Goal: Information Seeking & Learning: Learn about a topic

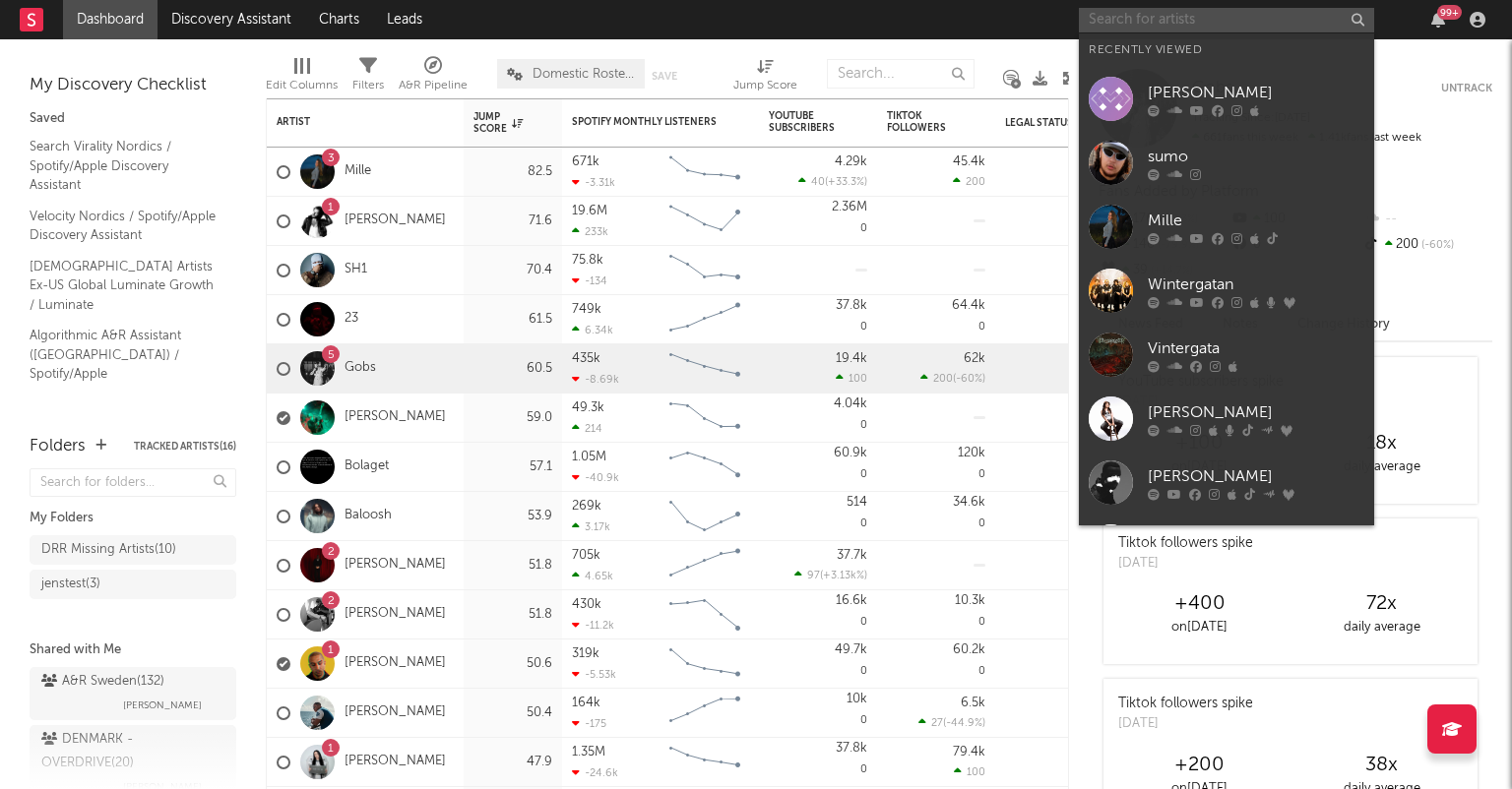
click at [1166, 19] on input "text" at bounding box center [1227, 20] width 296 height 25
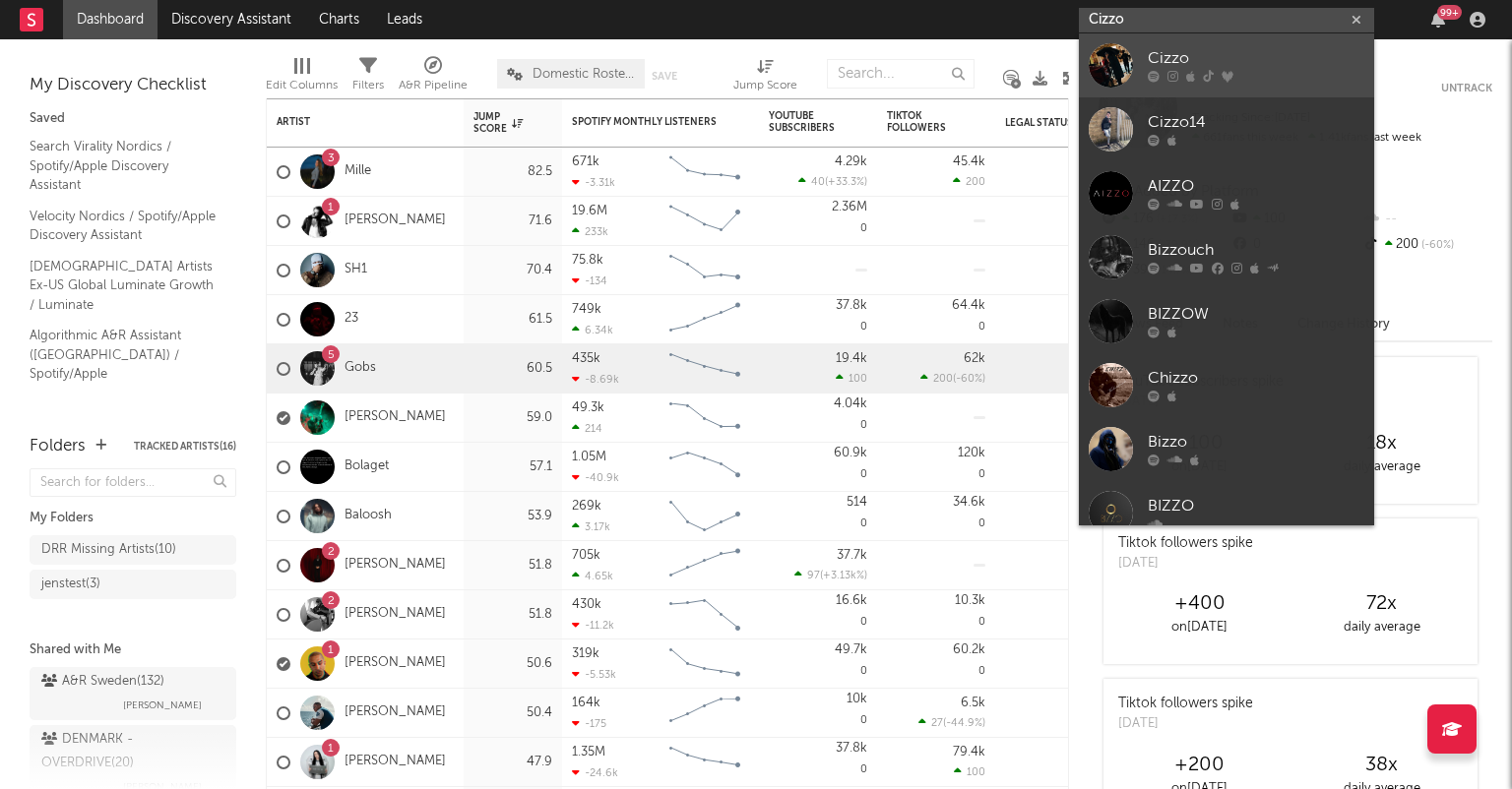
type input "Cizzo"
click at [1169, 55] on div "Cizzo" at bounding box center [1256, 60] width 216 height 24
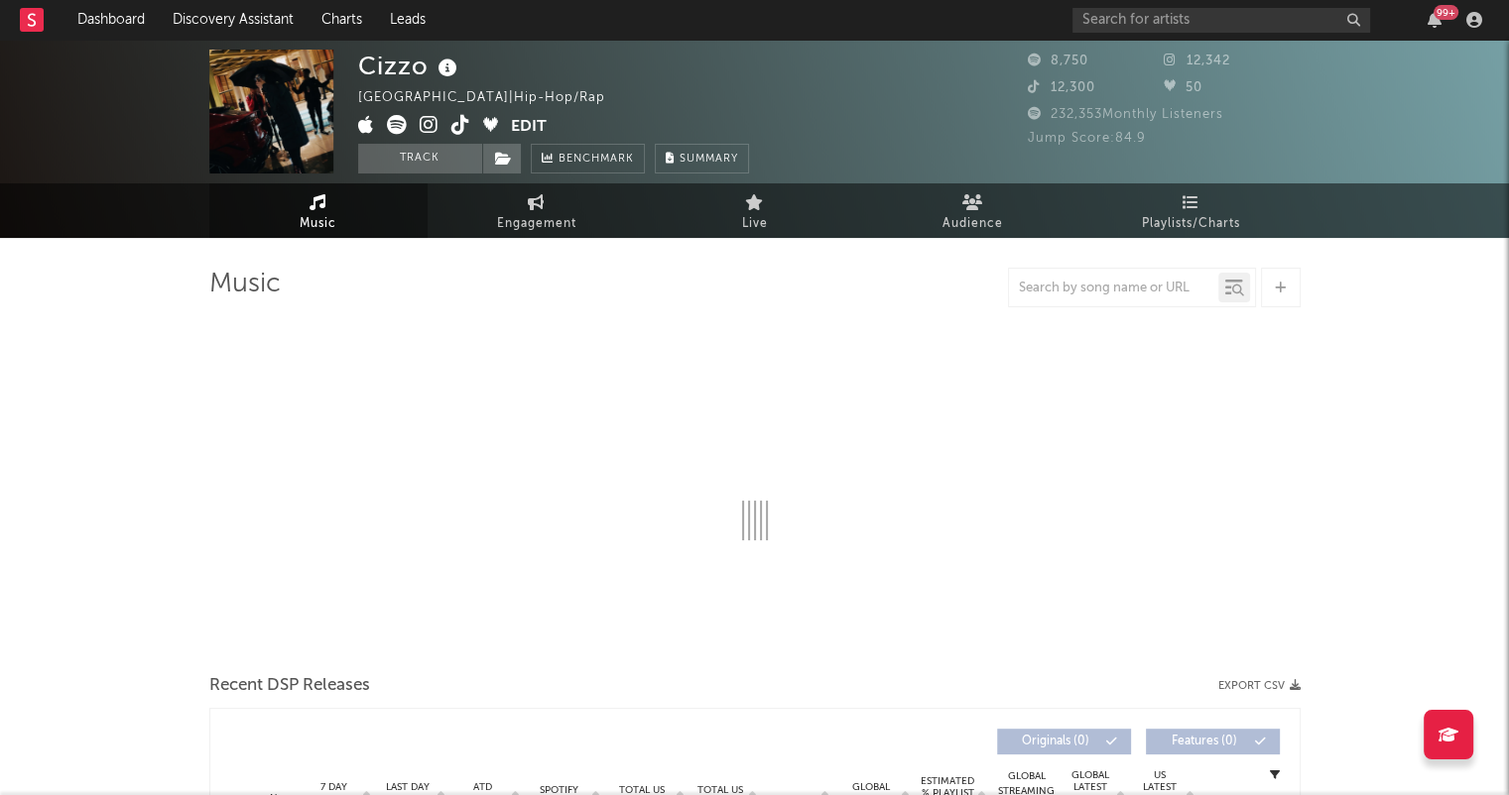
select select "6m"
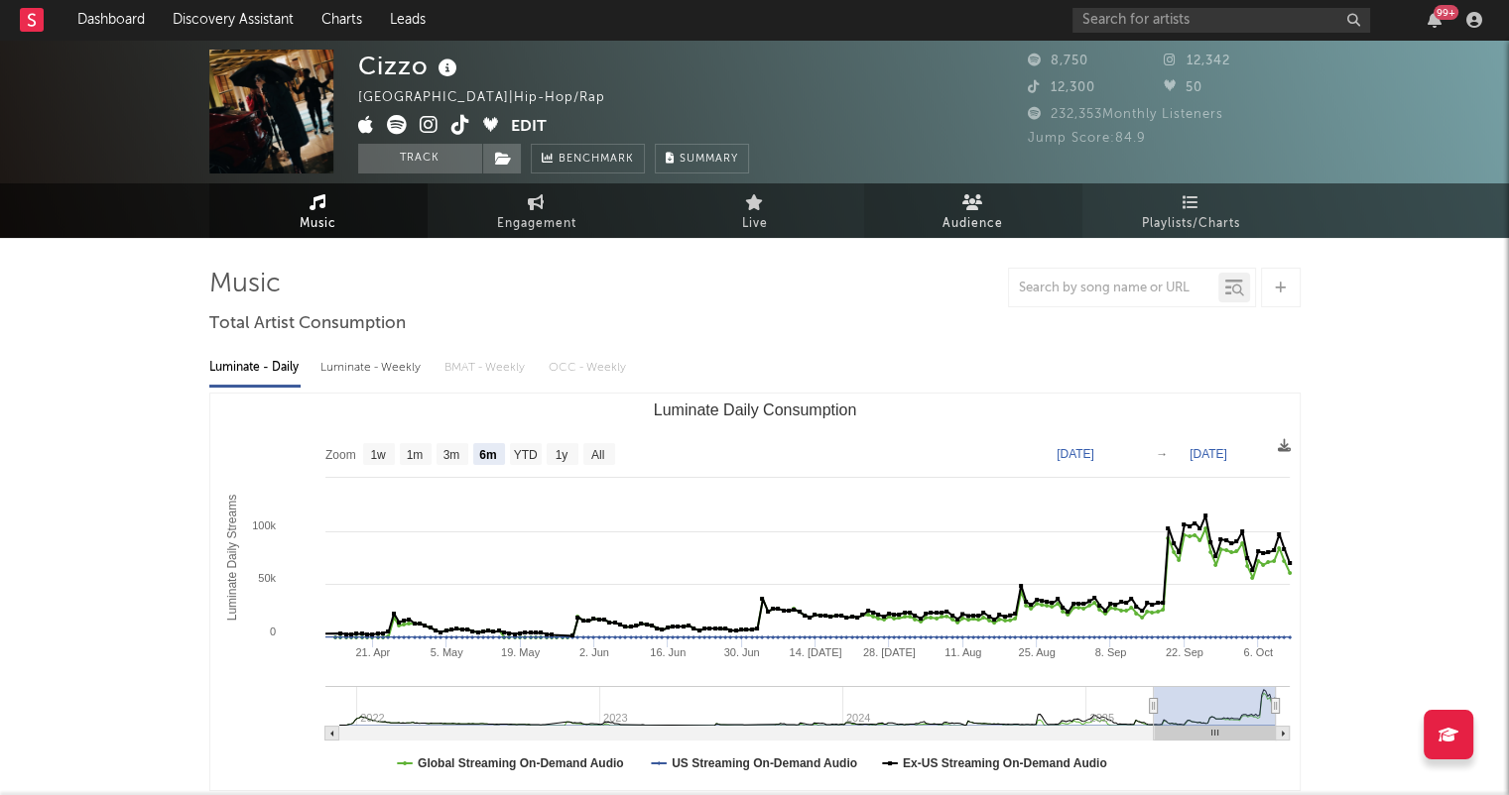
click at [954, 207] on link "Audience" at bounding box center [973, 210] width 218 height 55
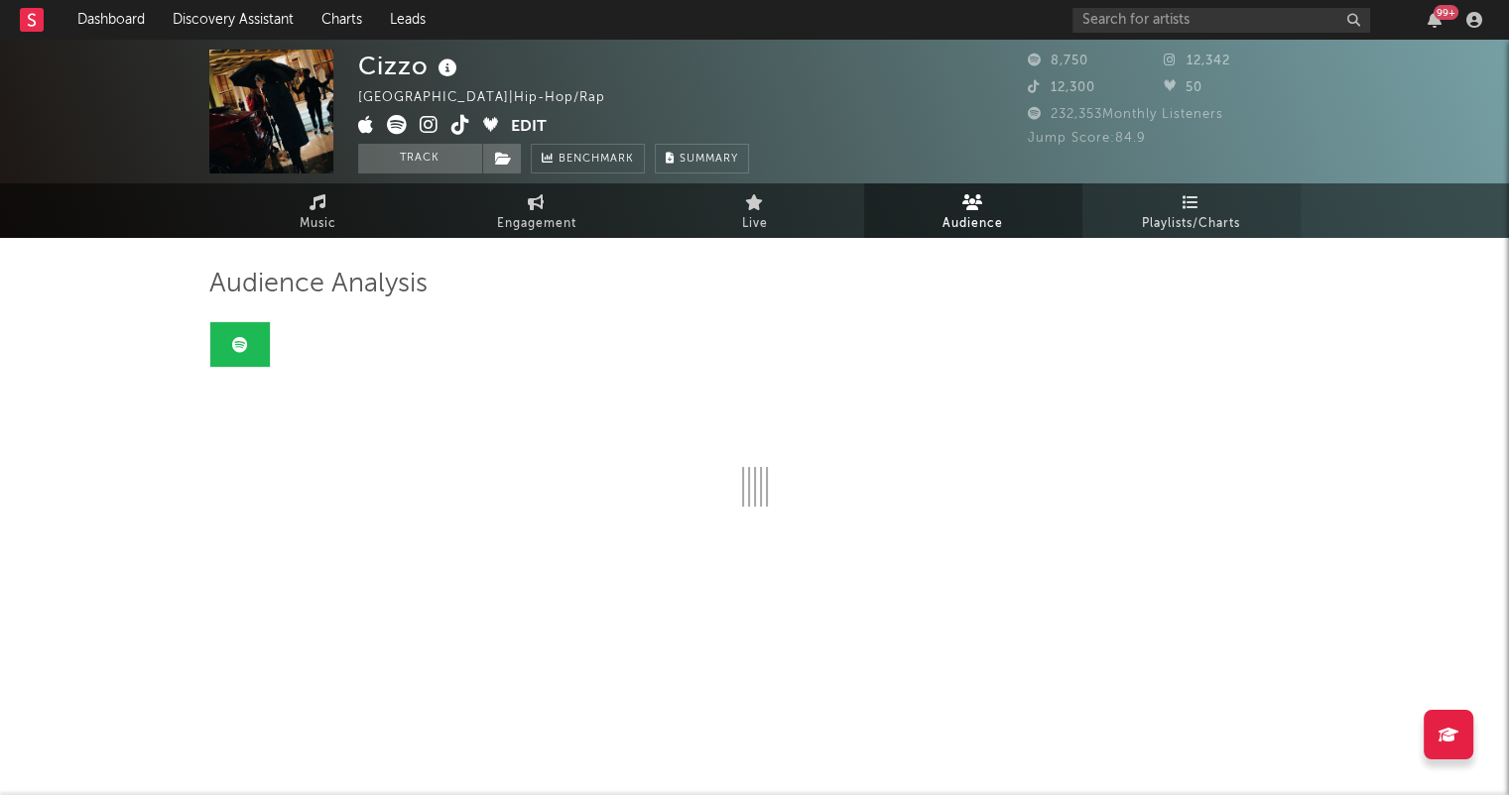
click at [1154, 213] on span "Playlists/Charts" at bounding box center [1191, 224] width 98 height 24
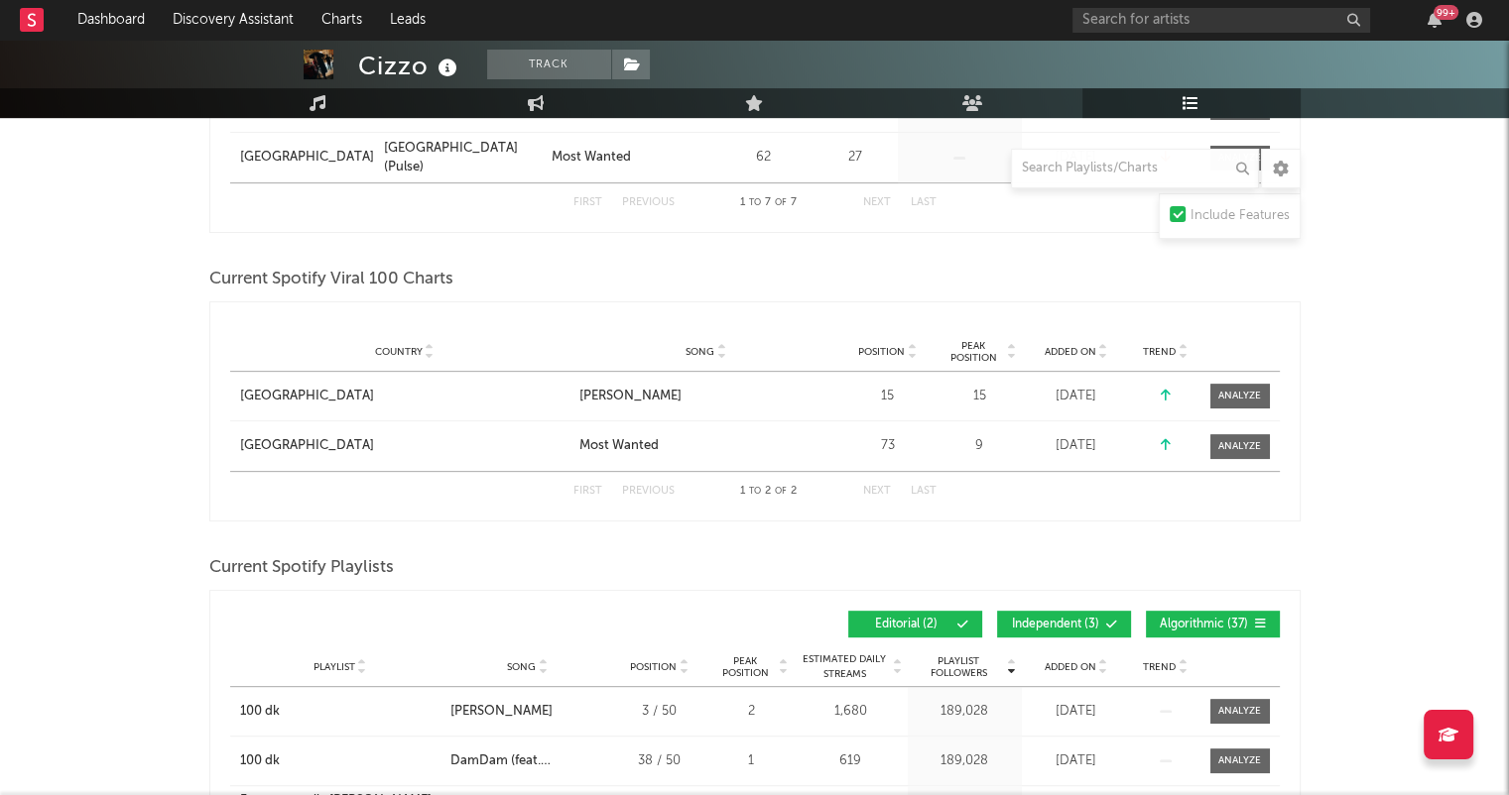
scroll to position [716, 0]
click at [418, 393] on div "[GEOGRAPHIC_DATA]" at bounding box center [404, 397] width 329 height 20
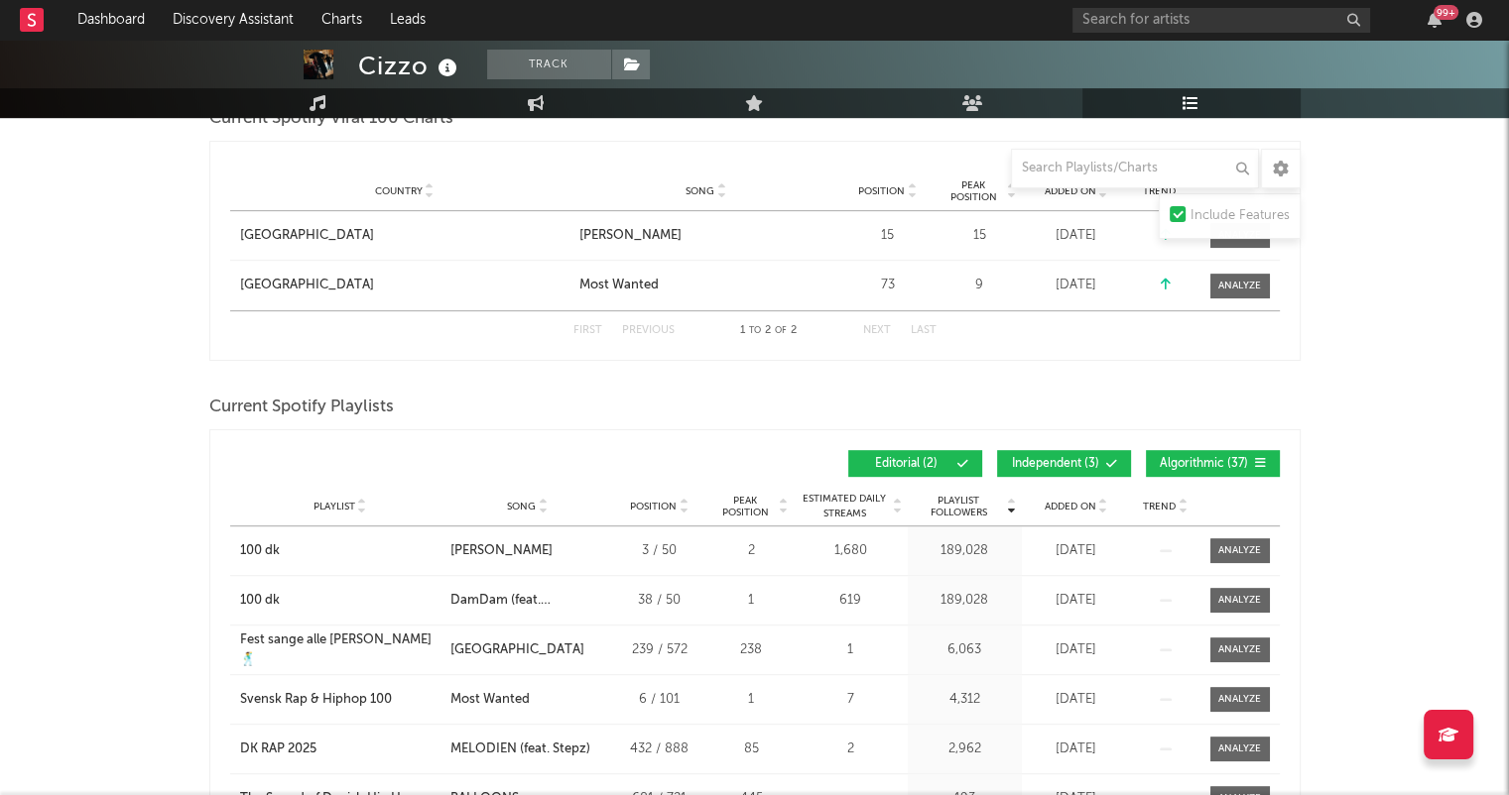
scroll to position [881, 0]
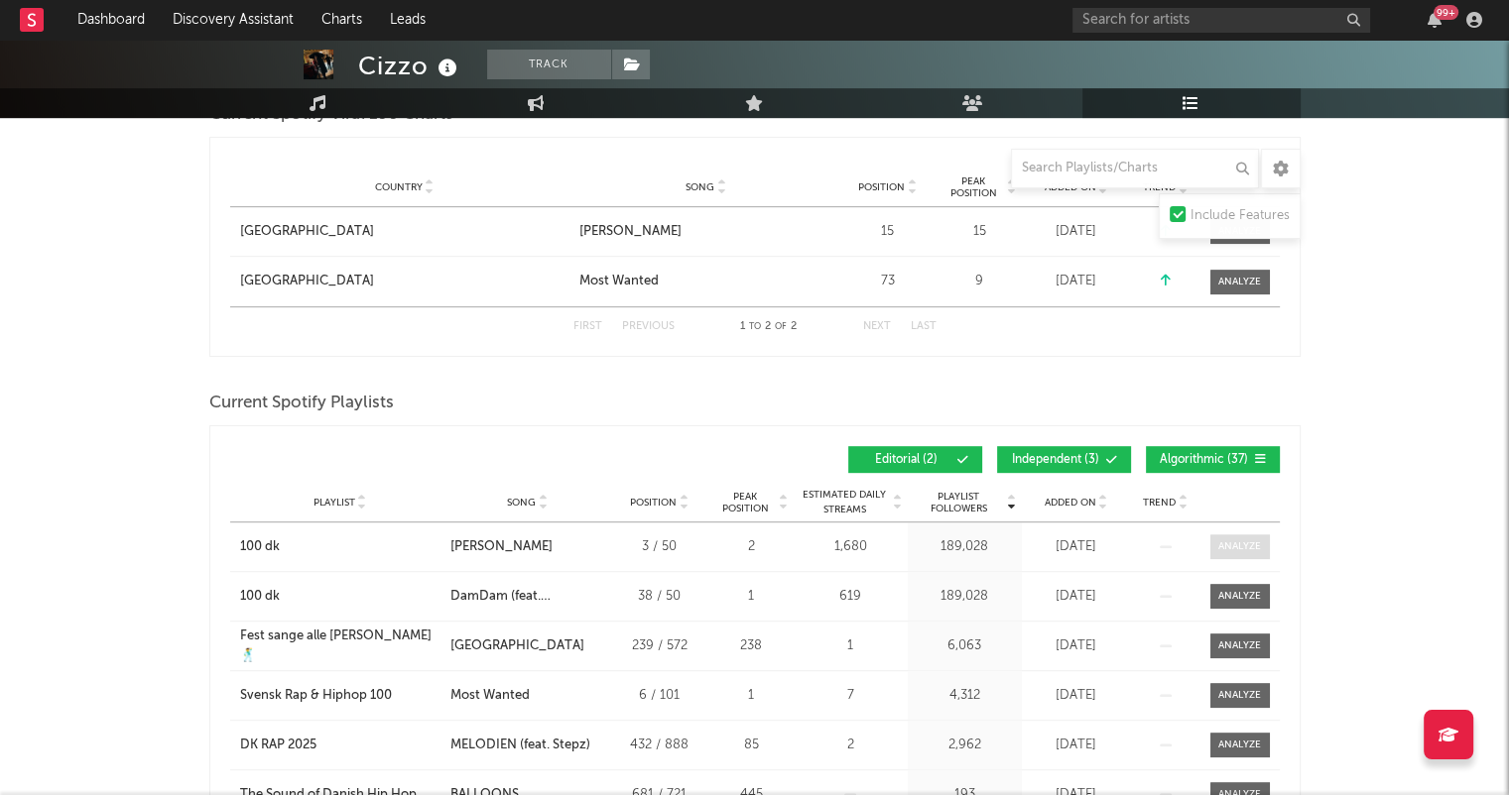
click at [1254, 547] on div at bounding box center [1239, 547] width 43 height 15
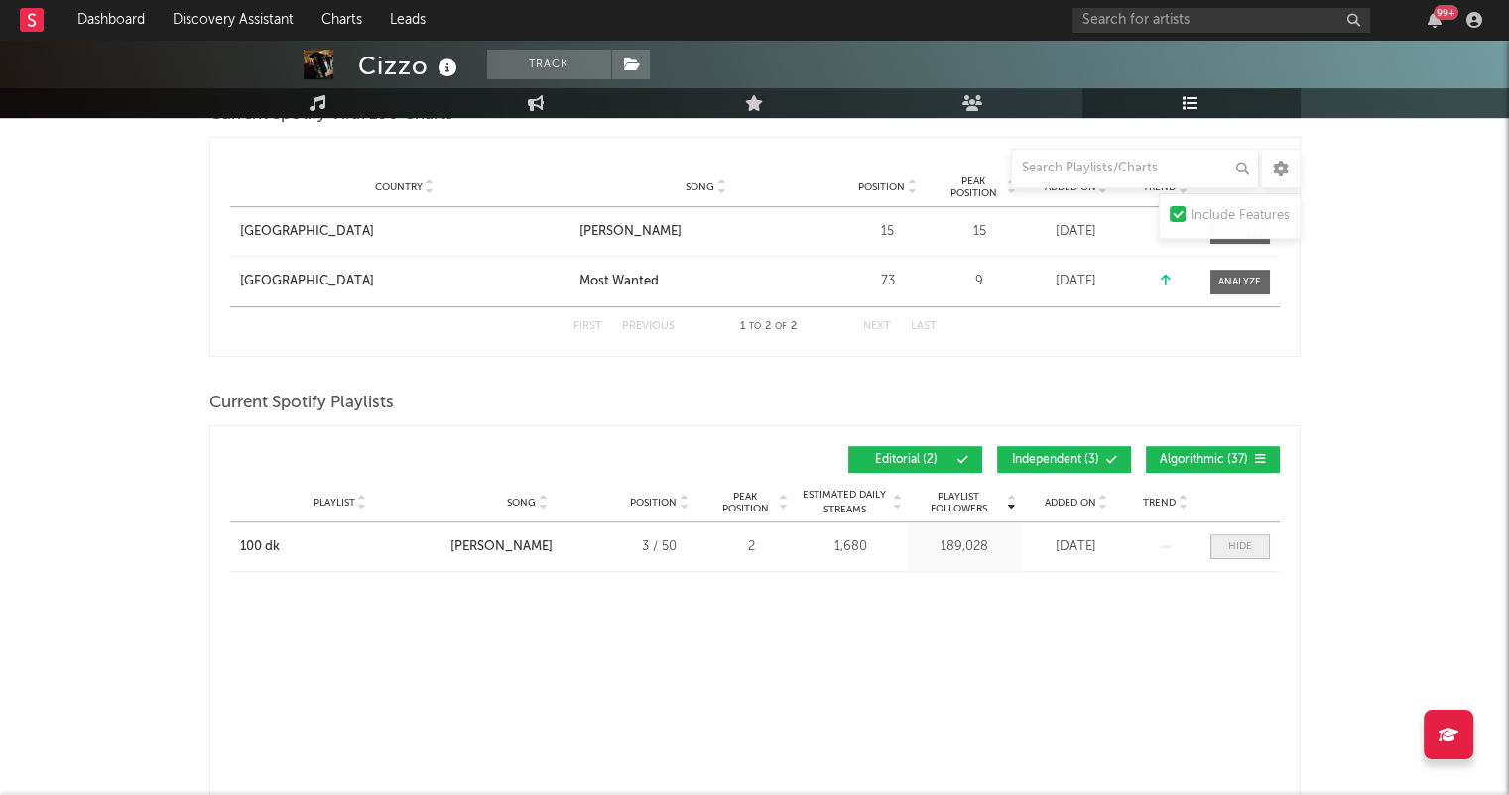
select select "1w"
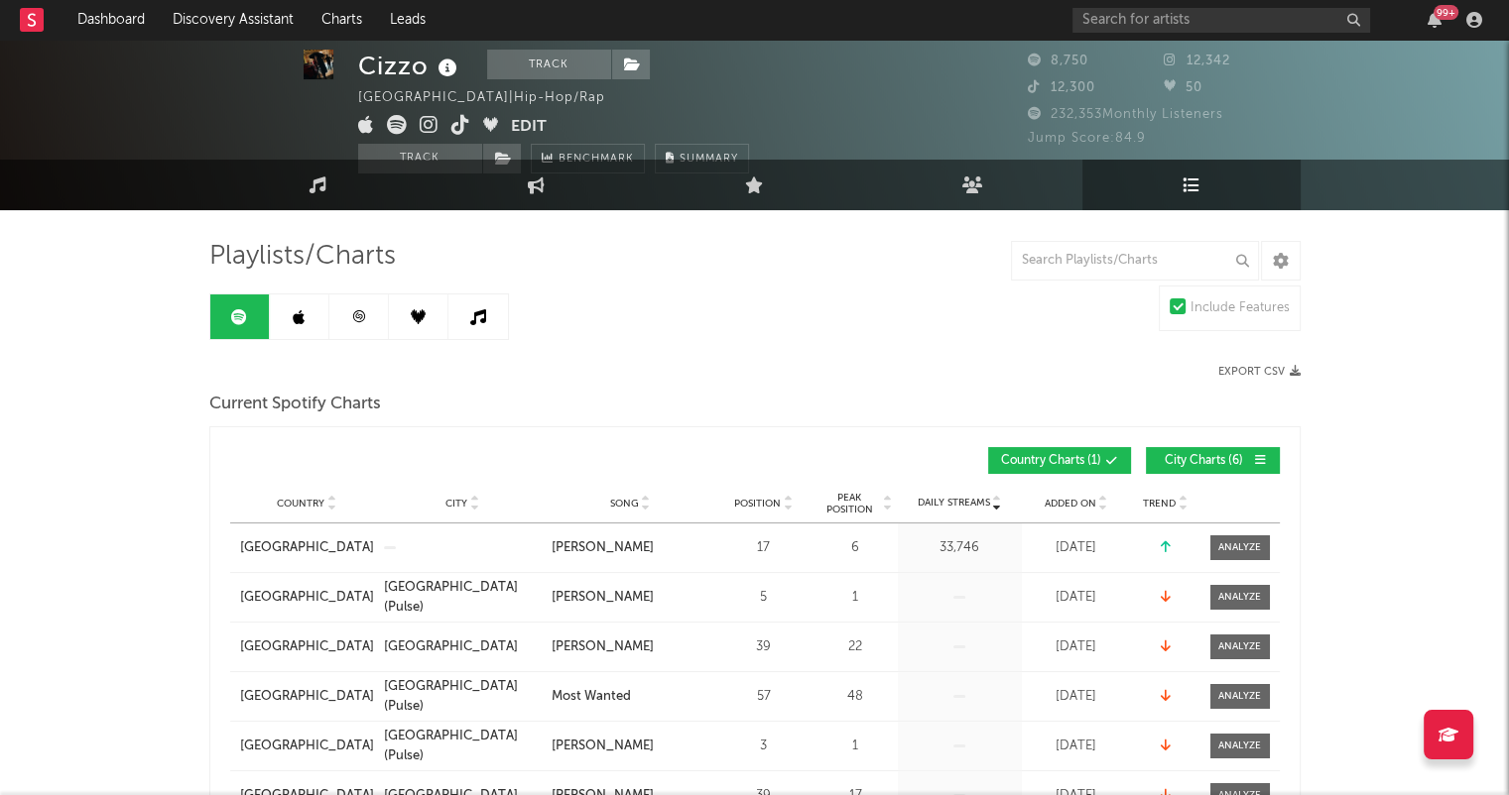
scroll to position [8, 0]
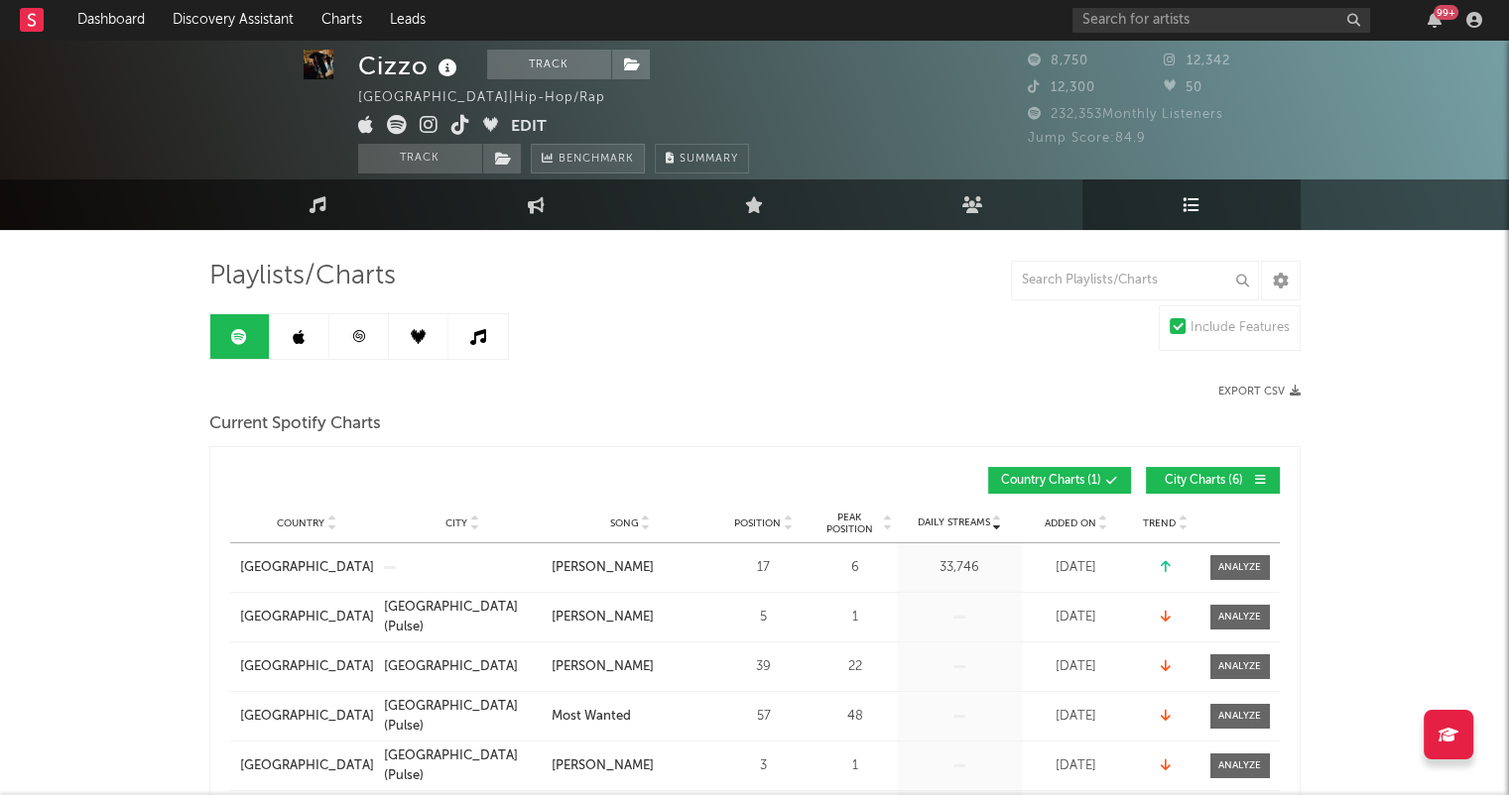
click at [634, 164] on link "Benchmark" at bounding box center [588, 159] width 114 height 30
click at [524, 199] on link "Engagement" at bounding box center [536, 205] width 218 height 51
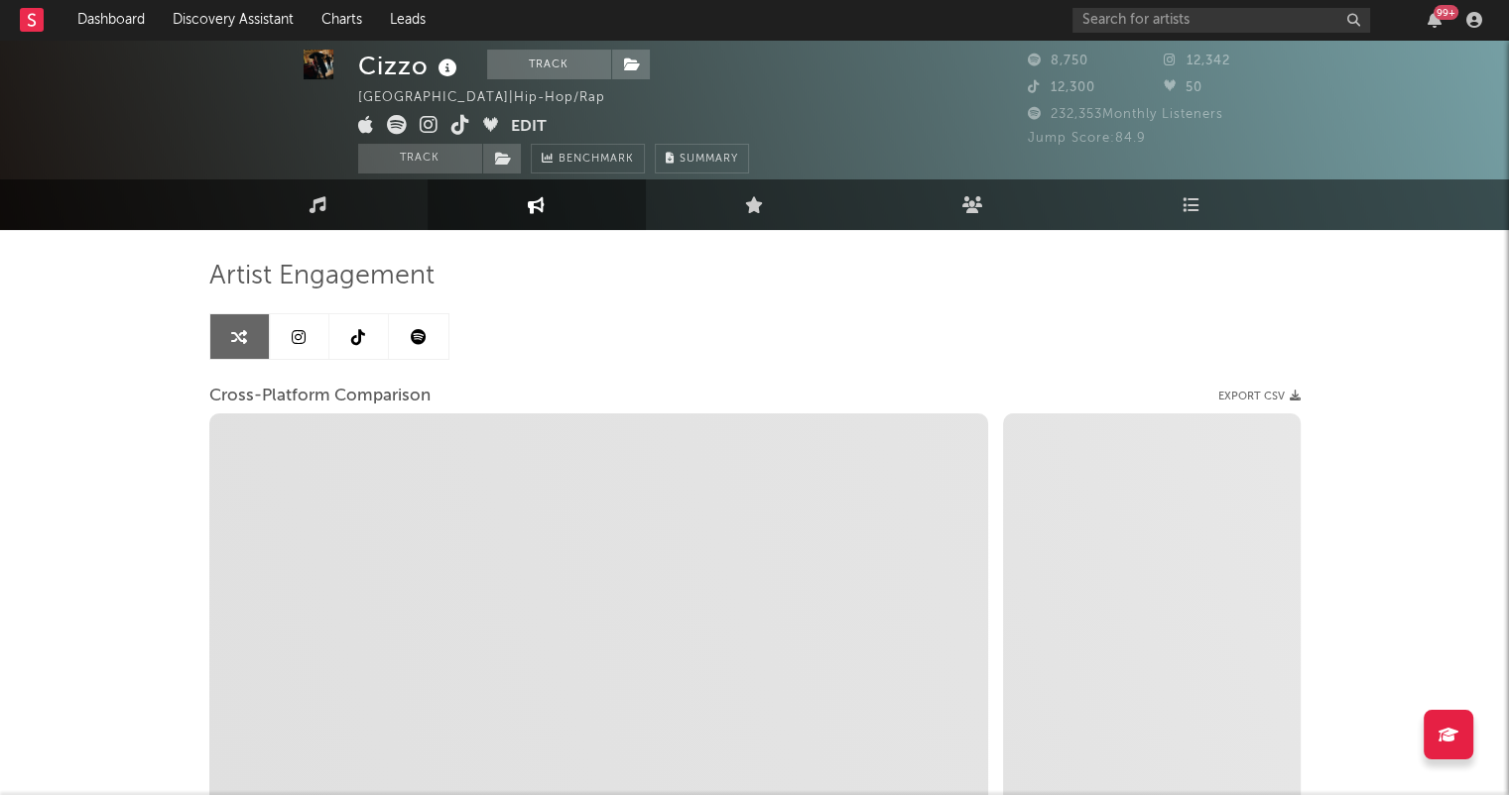
select select "1w"
click at [361, 333] on icon at bounding box center [358, 337] width 14 height 16
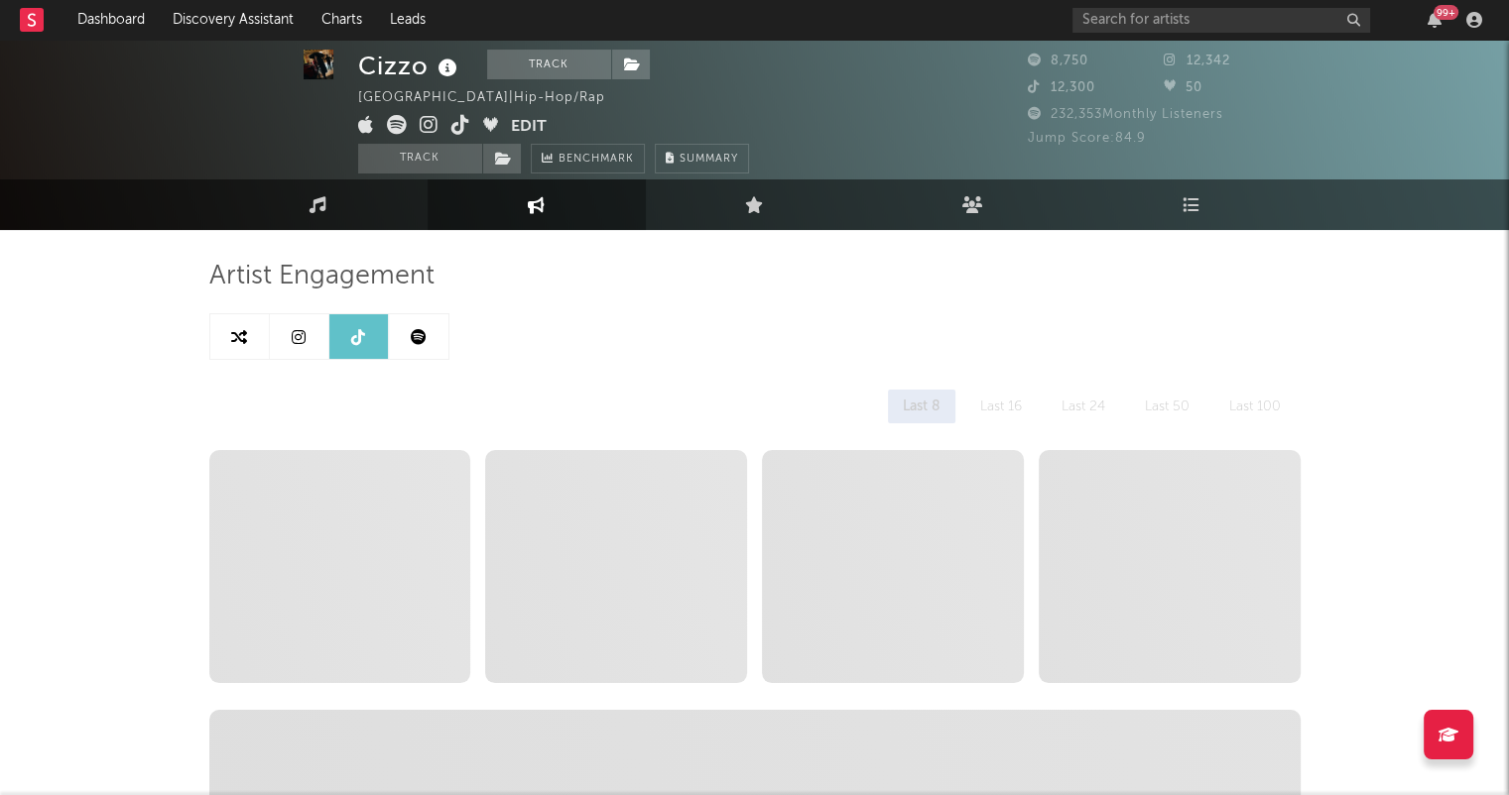
select select "6m"
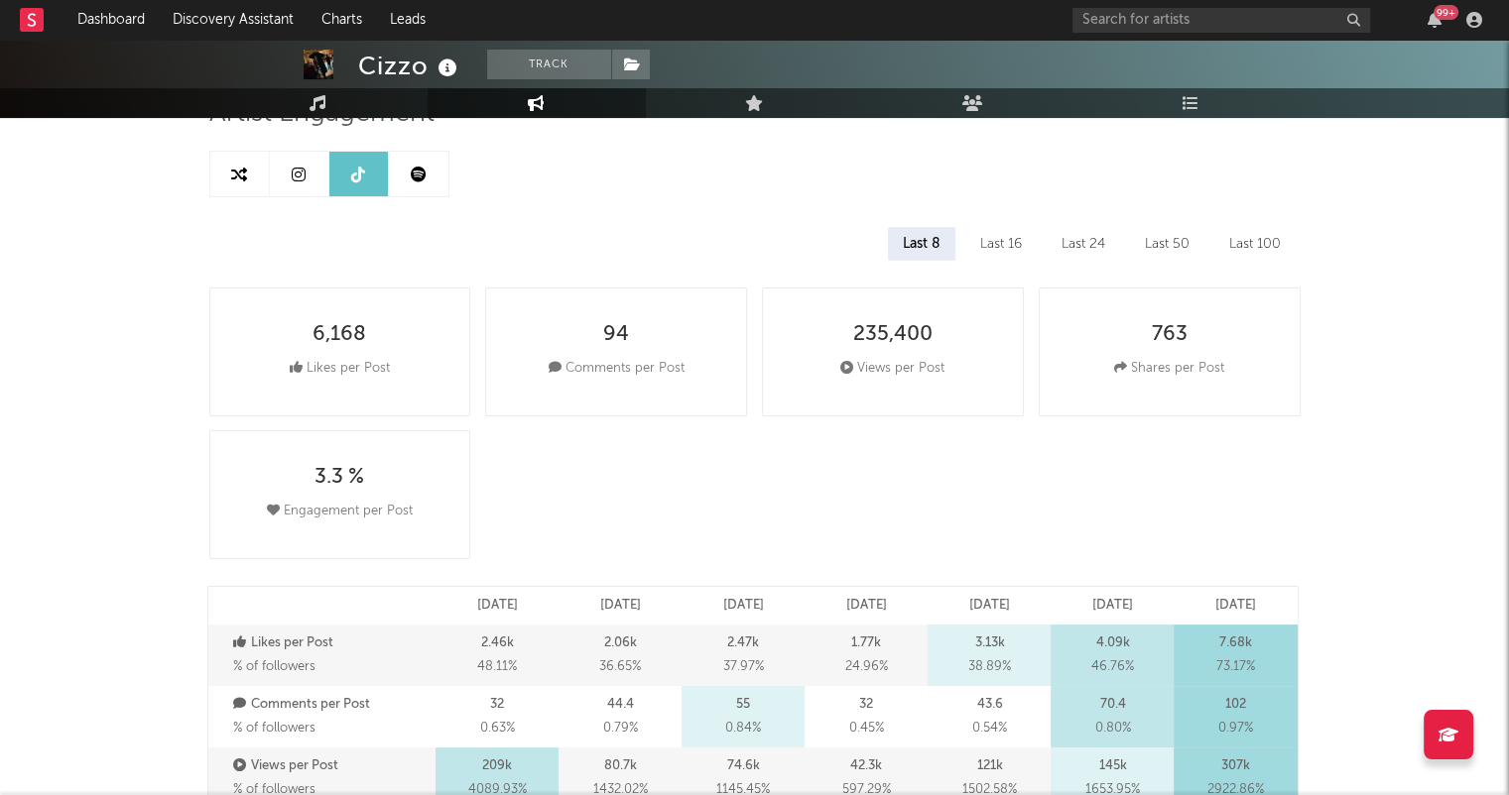
scroll to position [29, 0]
